Goal: Transaction & Acquisition: Purchase product/service

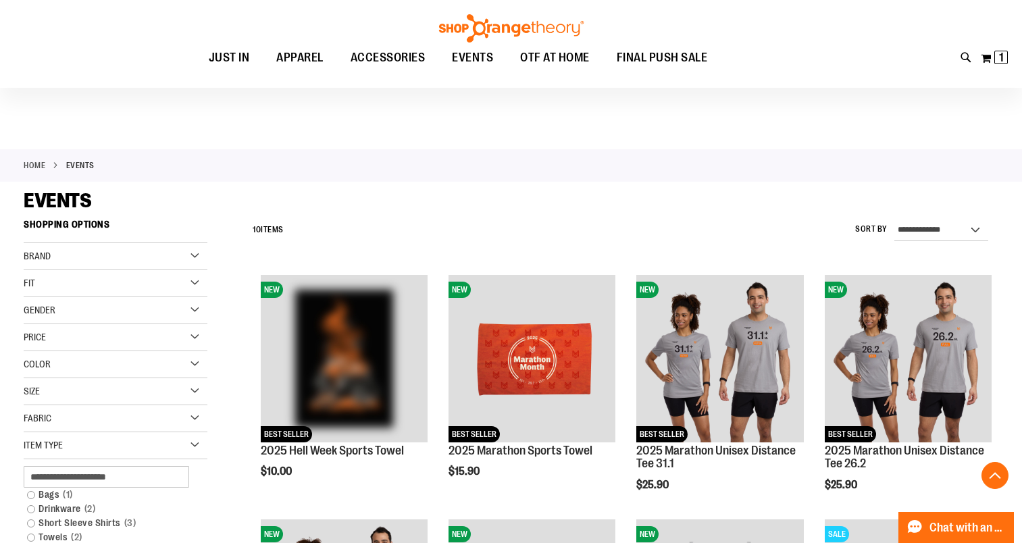
scroll to position [224, 0]
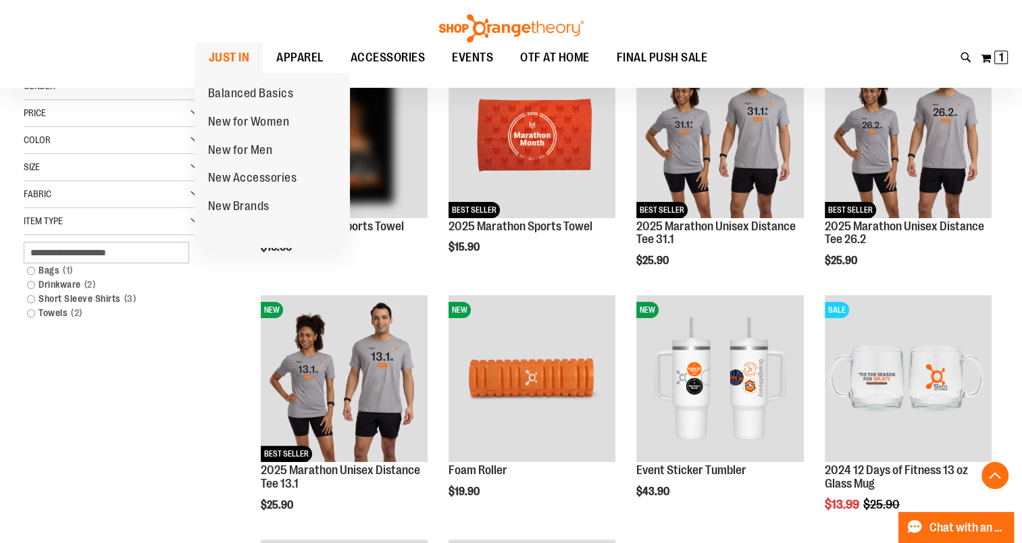
click at [235, 53] on span "JUST IN" at bounding box center [229, 58] width 41 height 30
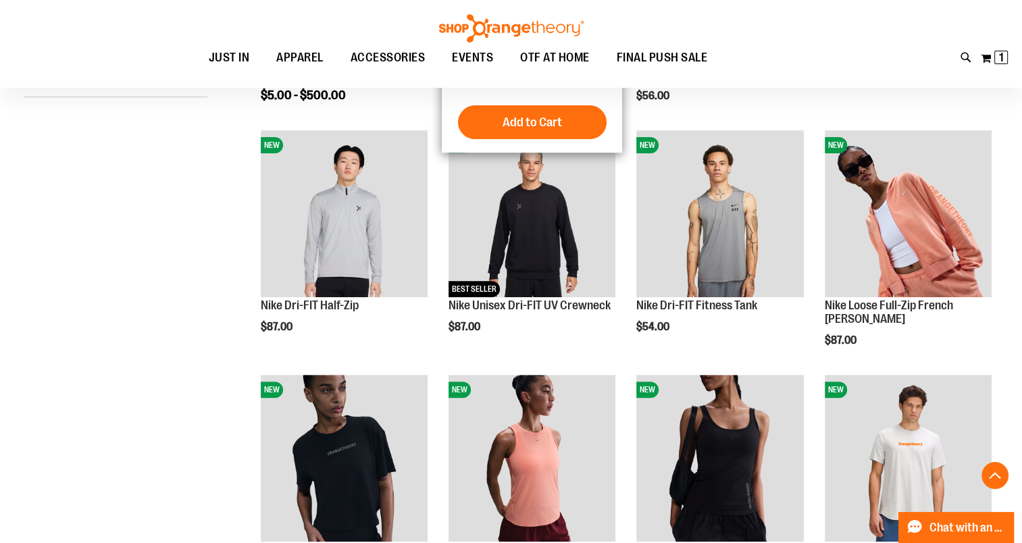
scroll to position [449, 0]
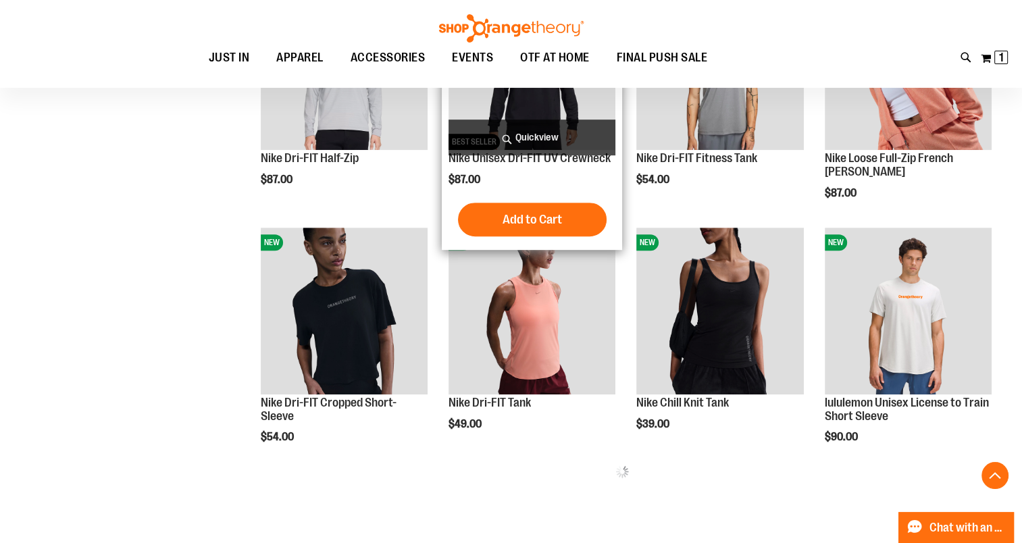
scroll to position [562, 0]
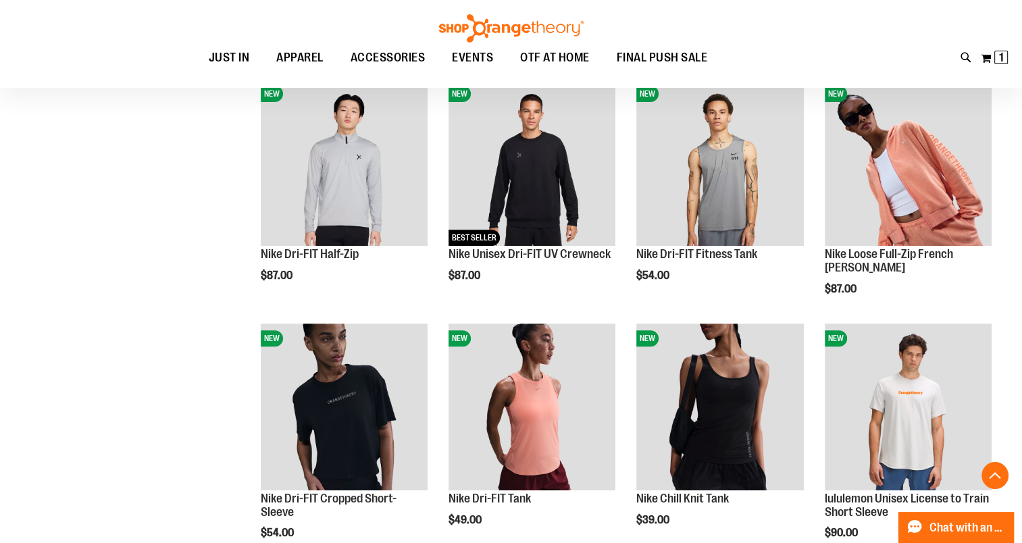
scroll to position [337, 0]
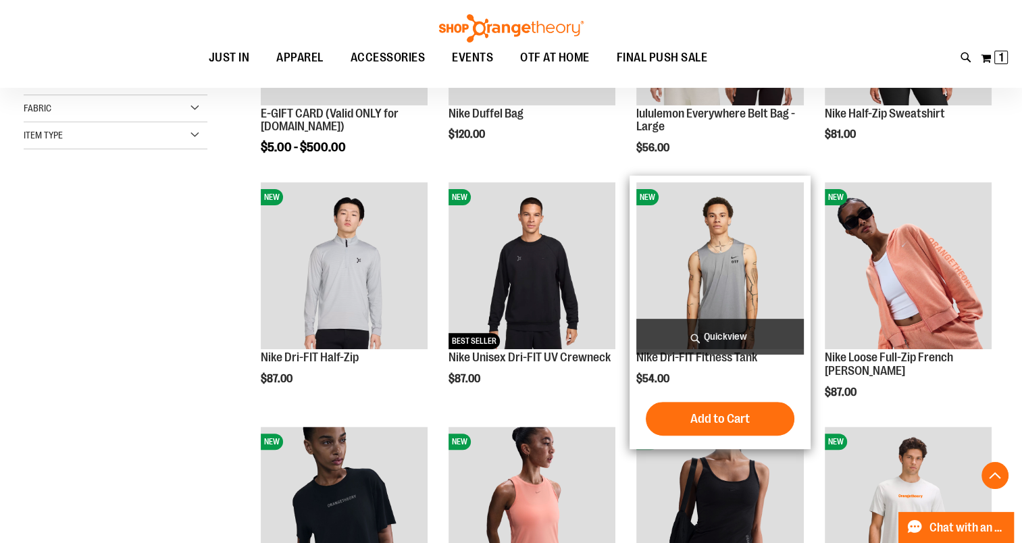
type input "**********"
click at [747, 272] on img "product" at bounding box center [720, 265] width 167 height 167
click at [690, 263] on img "product" at bounding box center [720, 265] width 167 height 167
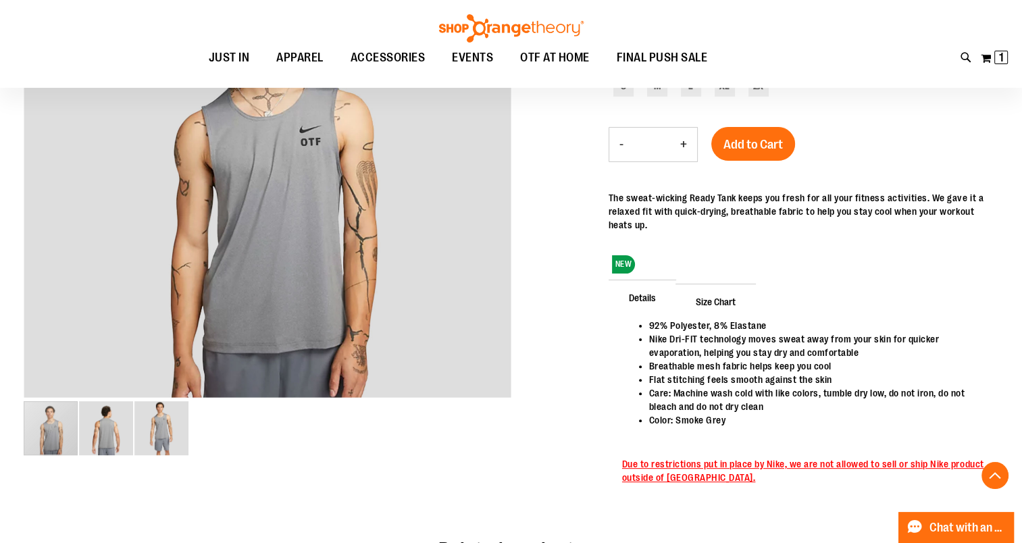
scroll to position [337, 0]
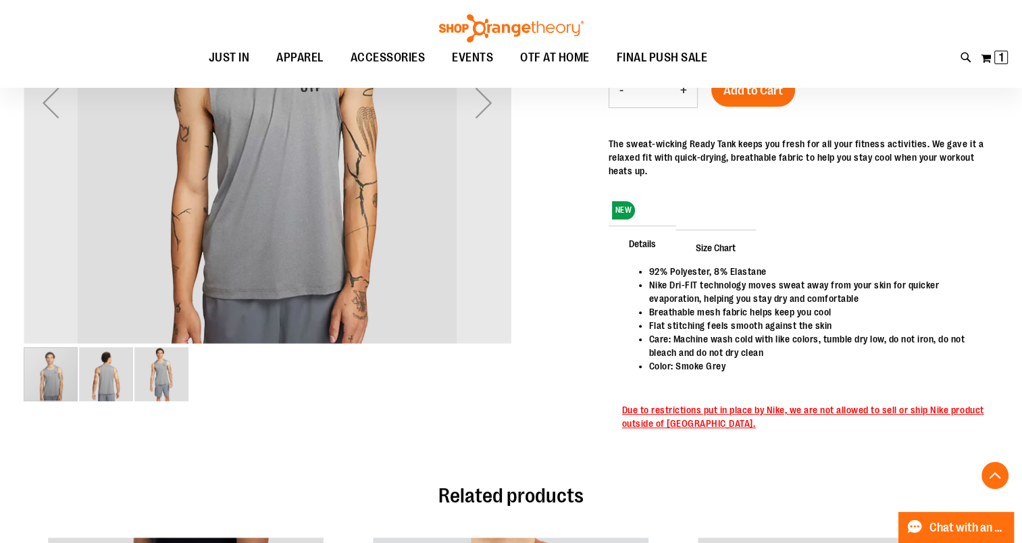
type input "**********"
click at [106, 379] on img "image 2 of 3" at bounding box center [106, 374] width 54 height 54
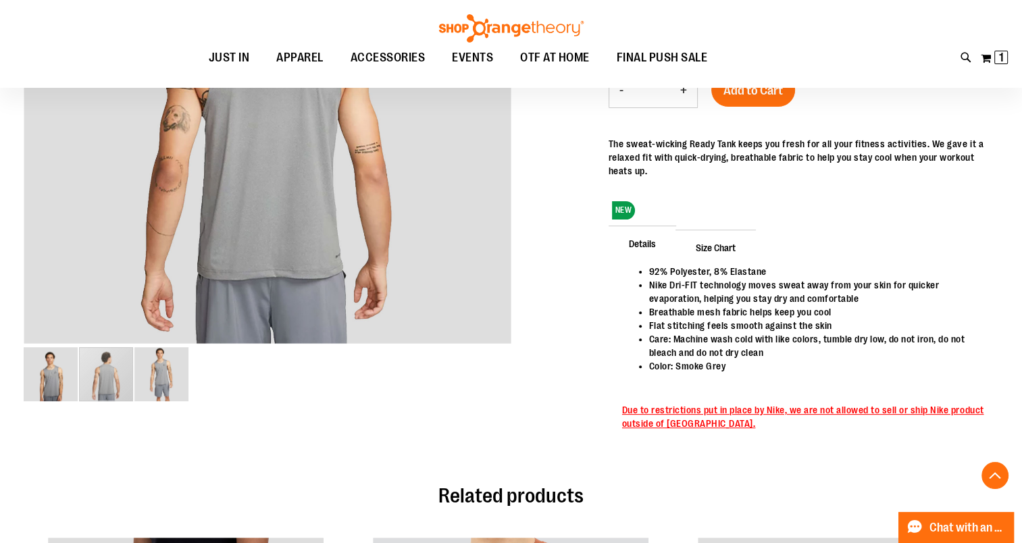
click at [162, 388] on img "image 3 of 3" at bounding box center [161, 374] width 54 height 54
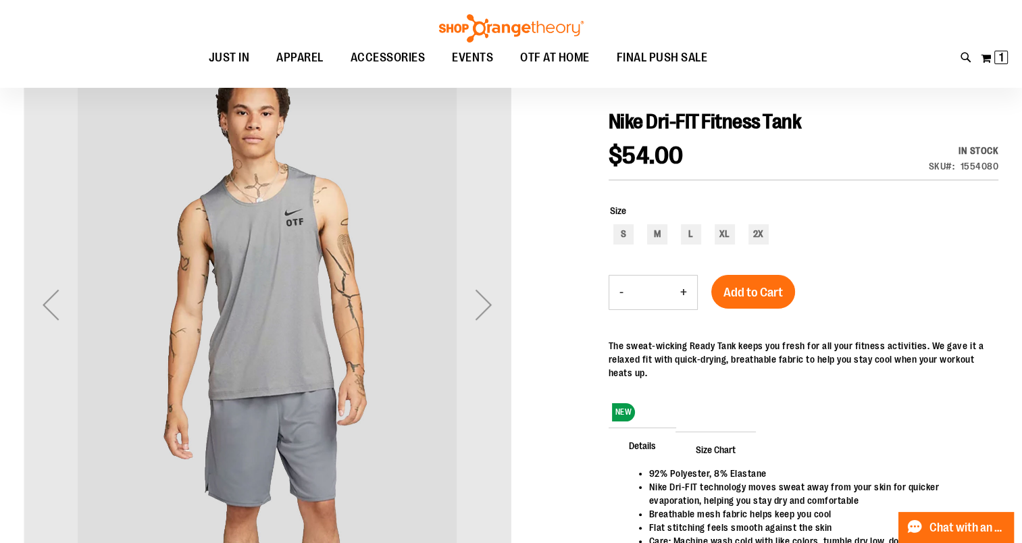
scroll to position [112, 0]
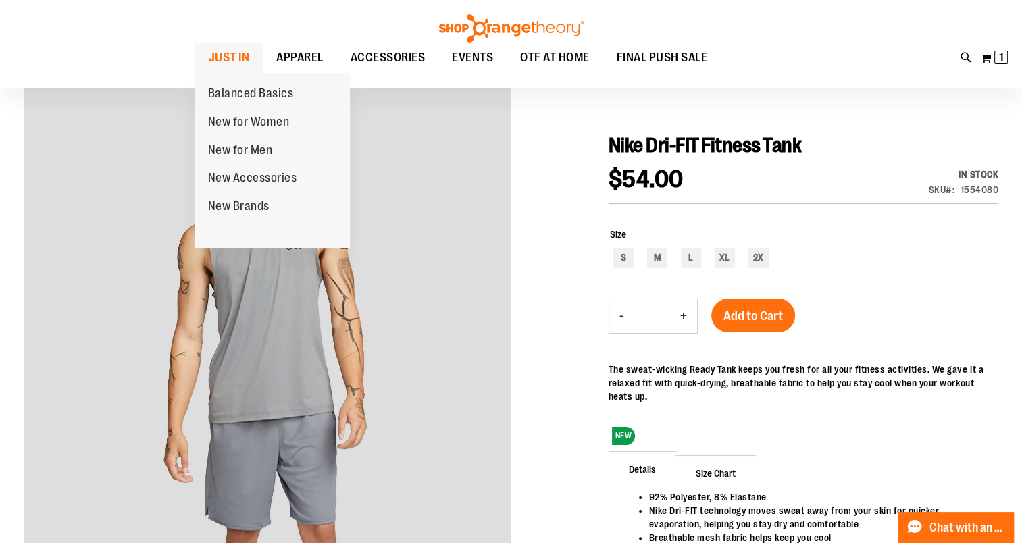
click at [235, 49] on span "JUST IN" at bounding box center [229, 58] width 41 height 30
